Goal: Task Accomplishment & Management: Manage account settings

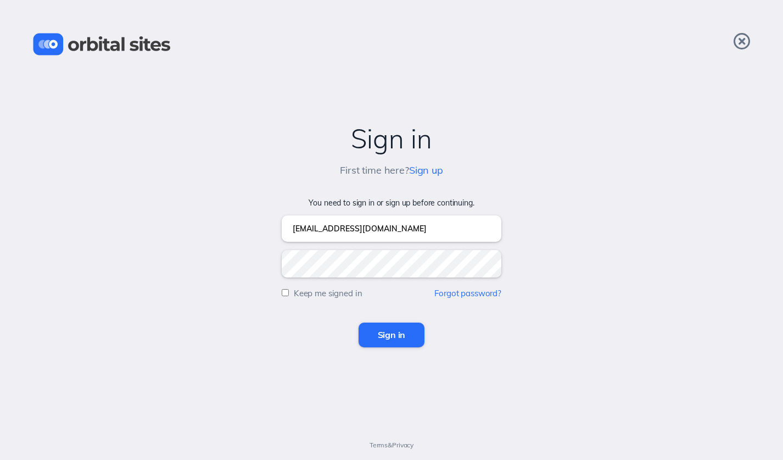
type input "blessedbarbra@yahoo.com"
click at [407, 340] on input "Sign in" at bounding box center [392, 334] width 66 height 24
type input "[EMAIL_ADDRESS][DOMAIN_NAME]"
click at [464, 355] on div "Sign in First time here? Sign up Invalid Email or password. [EMAIL_ADDRESS][DOM…" at bounding box center [391, 230] width 783 height 460
click at [382, 335] on input "Sign in" at bounding box center [392, 334] width 66 height 24
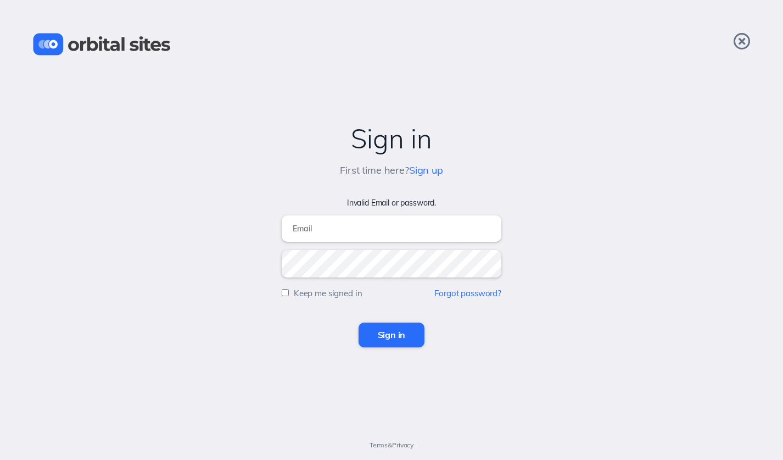
click at [742, 40] on icon at bounding box center [742, 41] width 7 height 10
